Goal: Register for event/course

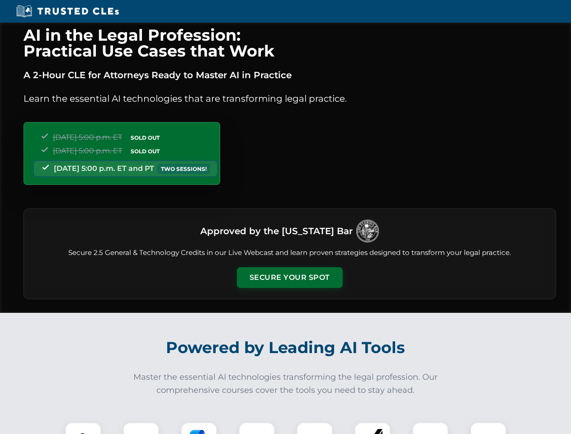
click at [289, 278] on button "Secure Your Spot" at bounding box center [290, 277] width 106 height 21
click at [83, 428] on img at bounding box center [83, 440] width 26 height 26
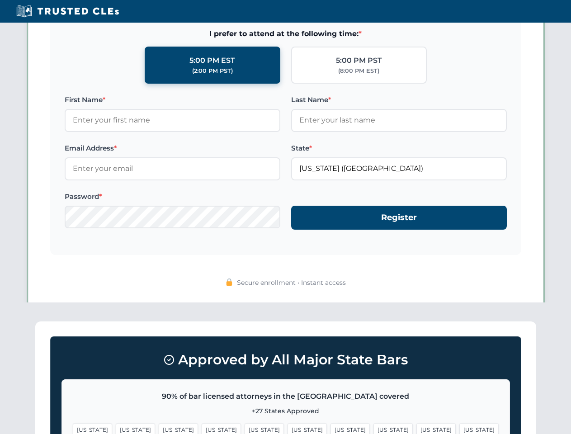
click at [331, 428] on span "[US_STATE]" at bounding box center [350, 429] width 39 height 13
click at [417, 428] on span "[US_STATE]" at bounding box center [436, 429] width 39 height 13
